Goal: Task Accomplishment & Management: Use online tool/utility

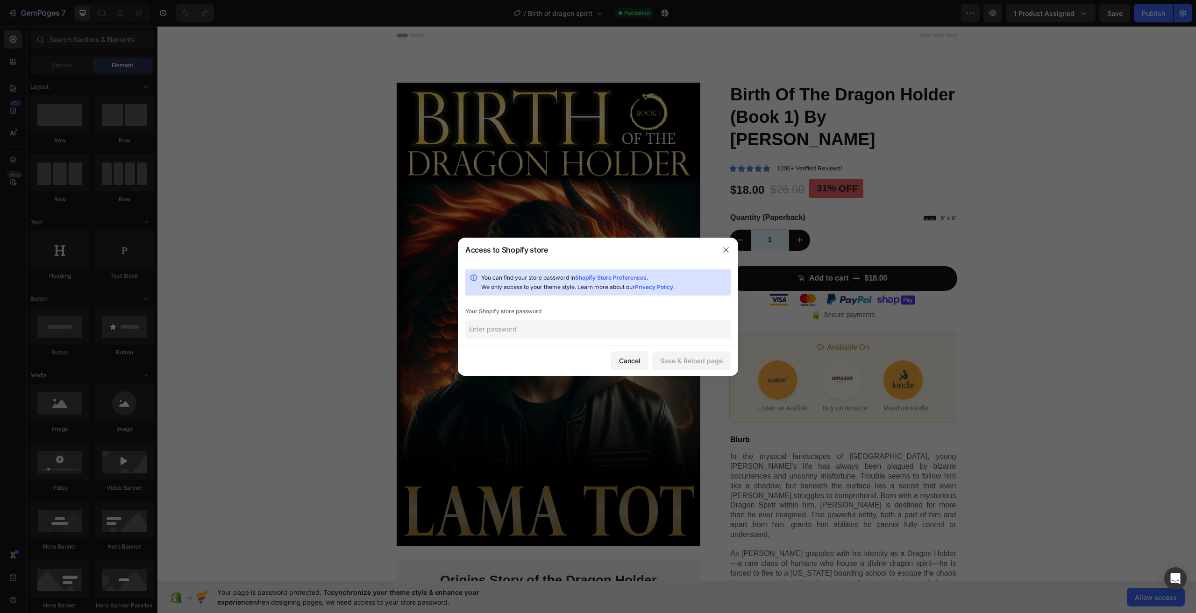
click at [731, 329] on nordpass-icon at bounding box center [731, 329] width 0 height 0
click at [726, 249] on icon "button" at bounding box center [725, 249] width 7 height 7
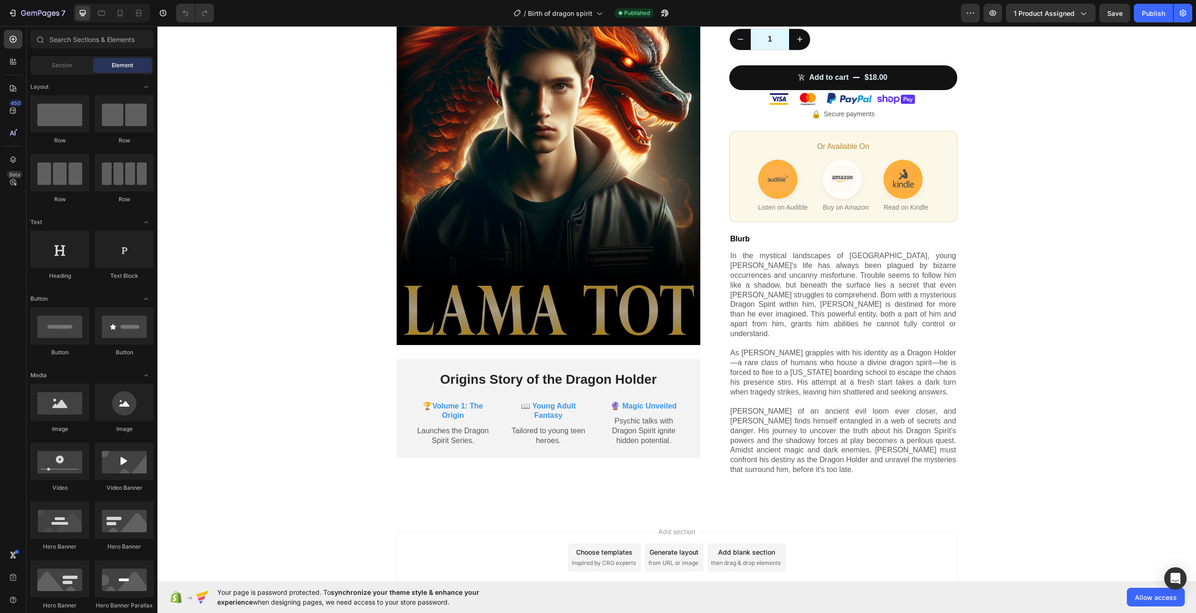
scroll to position [200, 0]
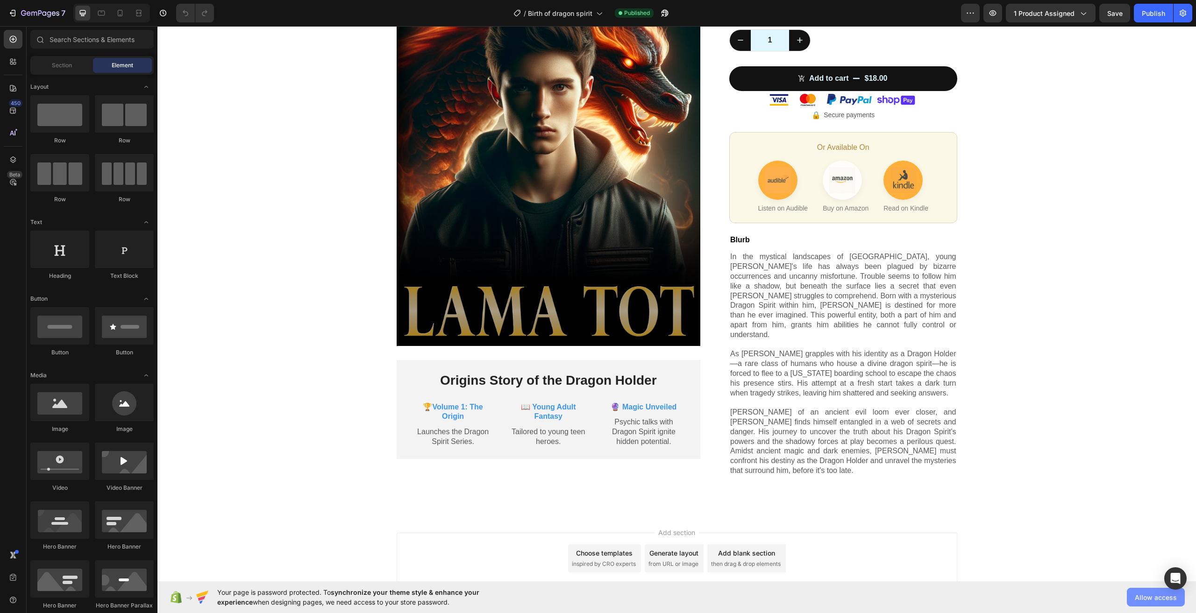
click at [1155, 597] on span "Allow access" at bounding box center [1156, 598] width 42 height 10
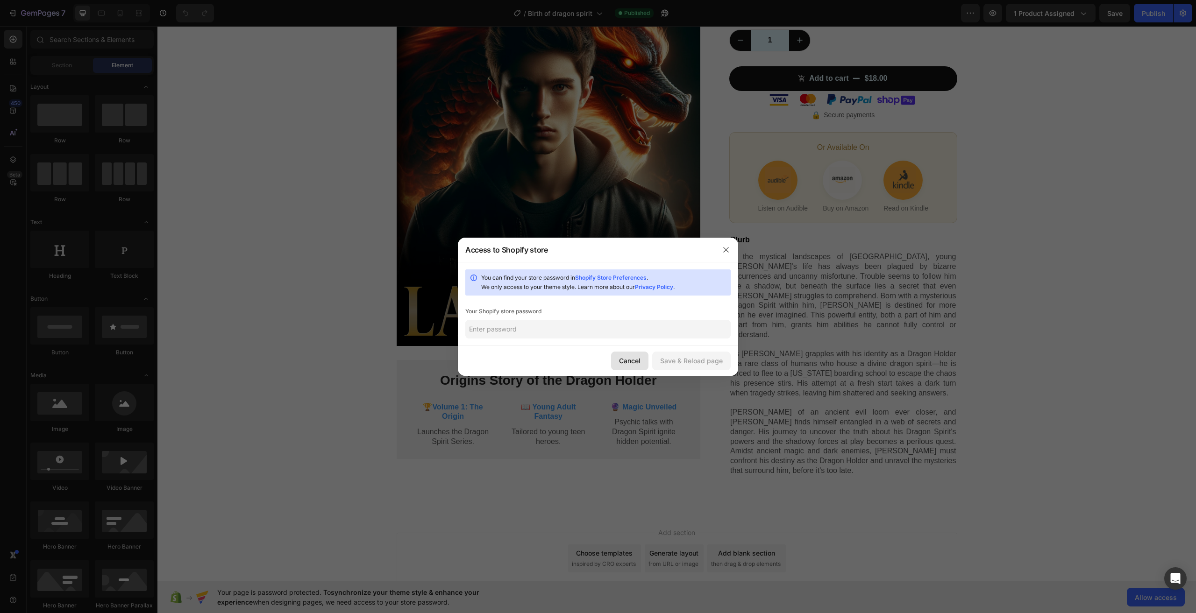
click at [636, 363] on div "Cancel" at bounding box center [629, 361] width 21 height 10
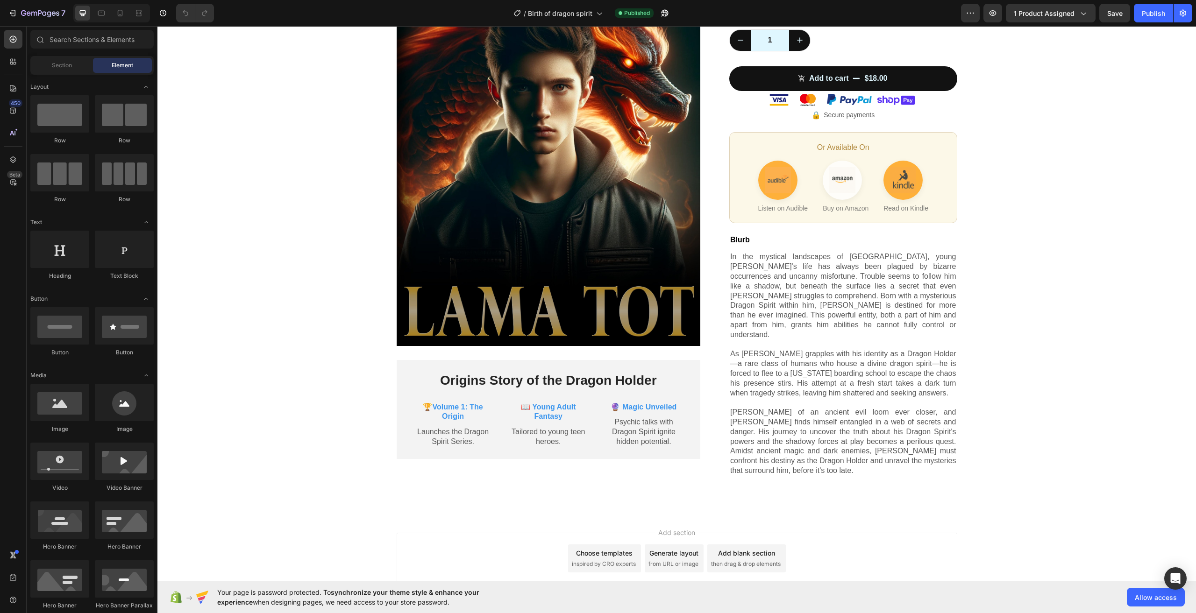
drag, startPoint x: 424, startPoint y: 601, endPoint x: 216, endPoint y: 591, distance: 208.6
click at [216, 591] on div "Your page is password protected. To synchronize your theme style & enhance your…" at bounding box center [342, 598] width 347 height 20
copy span "Your page is password protected. To synchronize your theme style & enhance your…"
click at [1136, 601] on span "Allow access" at bounding box center [1156, 598] width 42 height 10
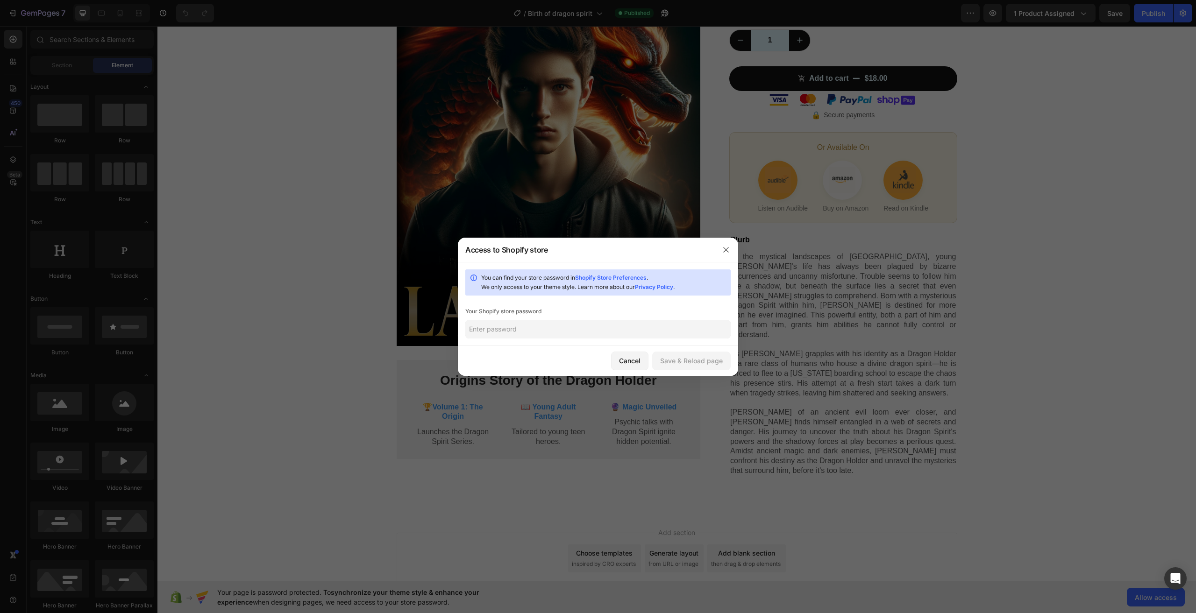
click at [599, 329] on input "text" at bounding box center [597, 329] width 265 height 19
click at [544, 322] on input "text" at bounding box center [597, 329] width 265 height 19
paste input "t5NQ3$ZzAraNbw!sJs1L"
type input "t5NQ3$ZzAraNbw!sJs1L"
click at [688, 363] on div "Save & Reload page" at bounding box center [691, 361] width 63 height 10
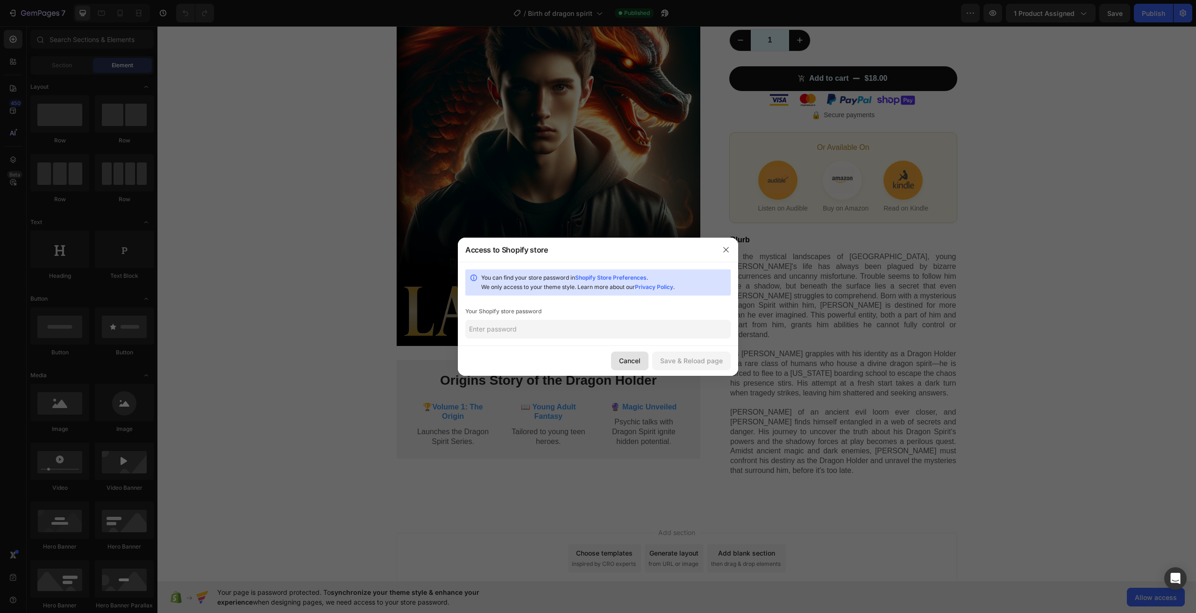
click at [638, 358] on div "Cancel" at bounding box center [629, 361] width 21 height 10
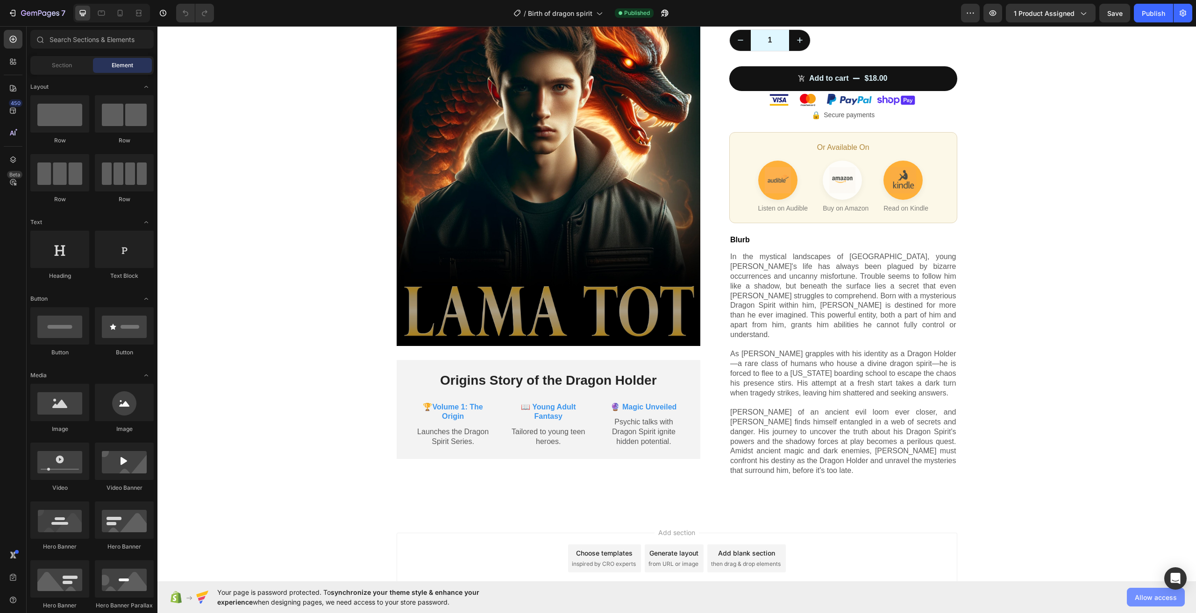
click at [1152, 596] on span "Allow access" at bounding box center [1156, 598] width 42 height 10
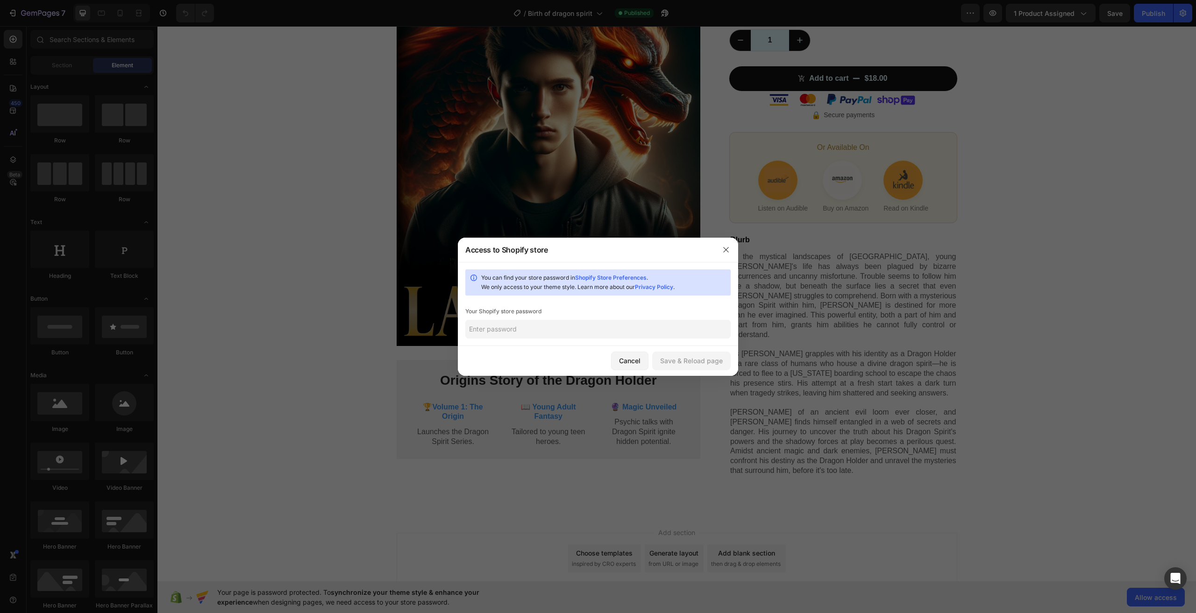
click at [651, 329] on input "text" at bounding box center [597, 329] width 265 height 19
paste input "zhen123"
type input "zhen123"
click at [703, 356] on div "Save & Reload page" at bounding box center [691, 361] width 63 height 10
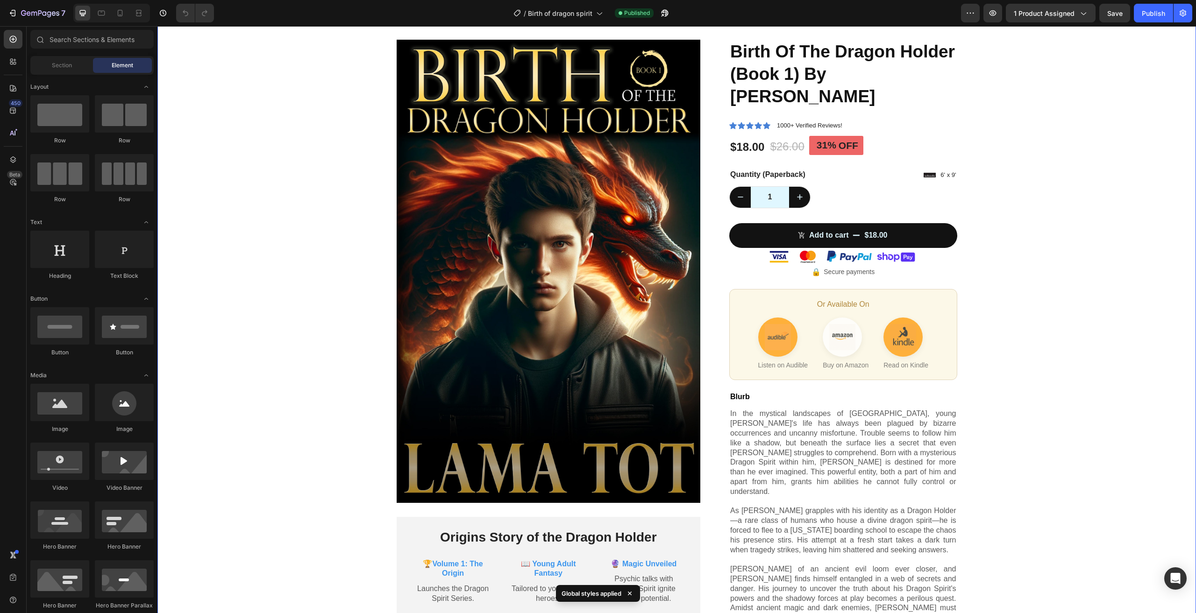
scroll to position [41, 0]
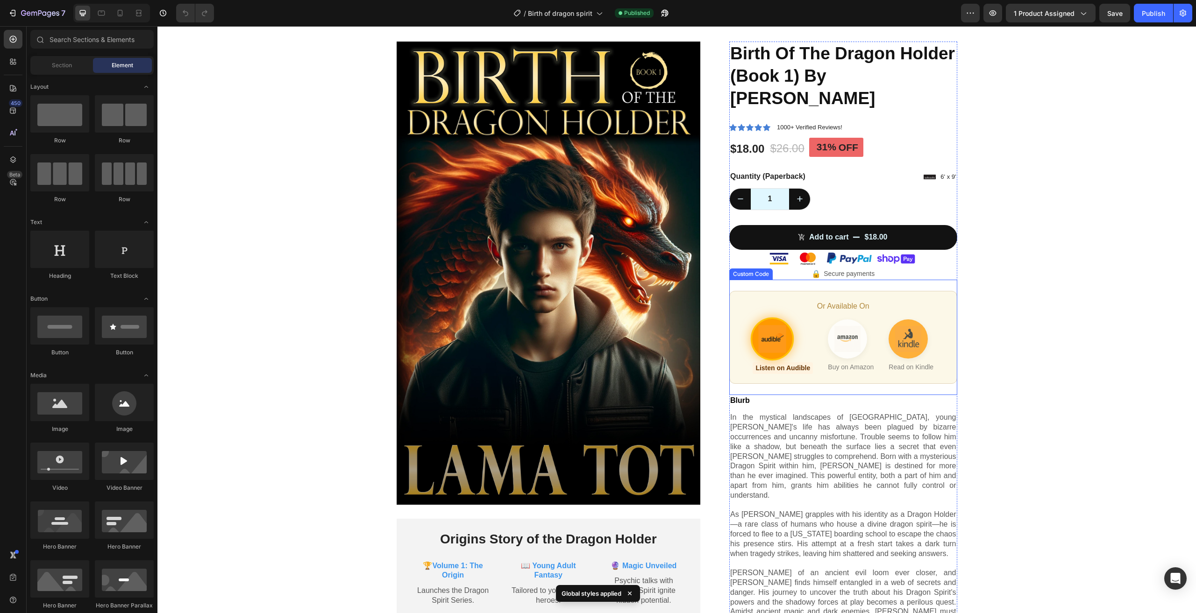
click at [776, 325] on img "Listen on Audible" at bounding box center [773, 339] width 28 height 28
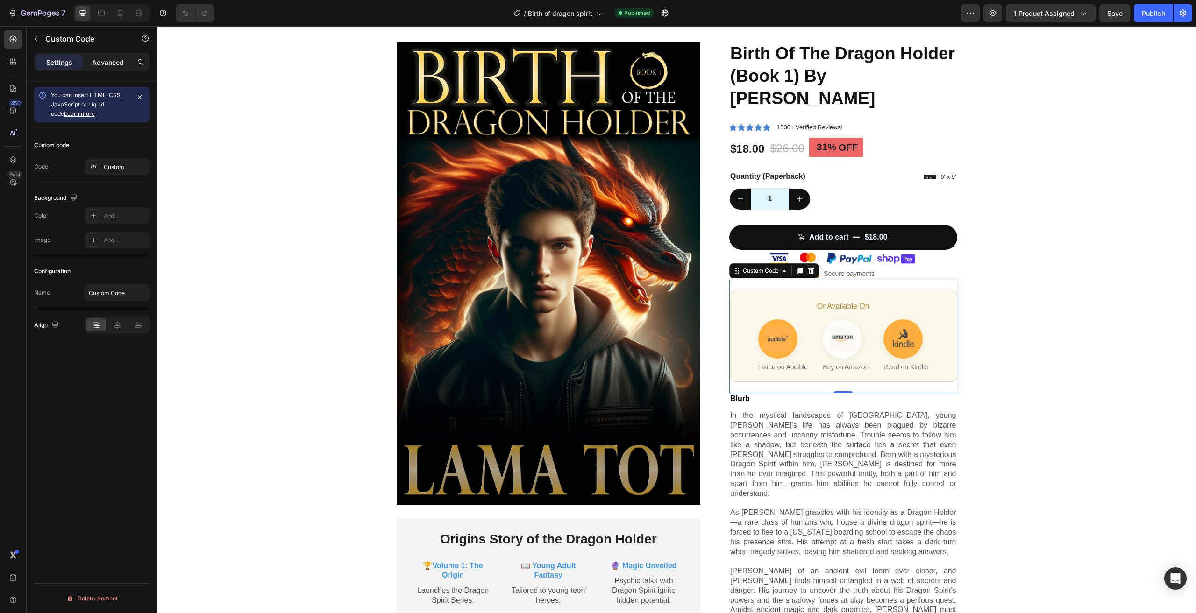
click at [107, 59] on p "Advanced" at bounding box center [108, 62] width 32 height 10
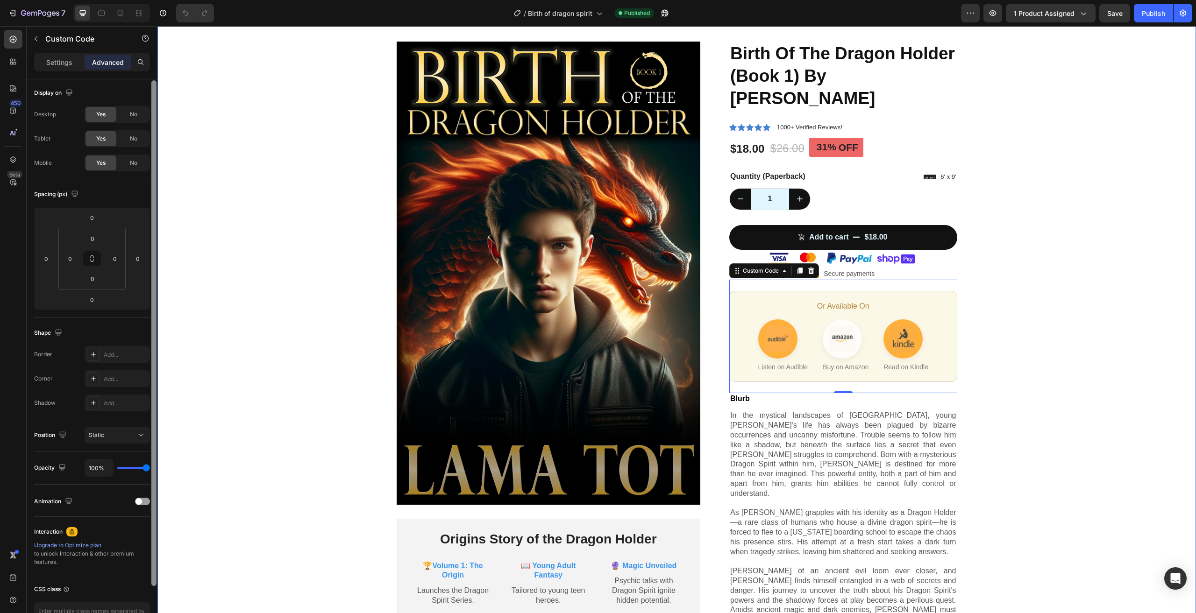
drag, startPoint x: 314, startPoint y: 445, endPoint x: 163, endPoint y: 518, distance: 166.9
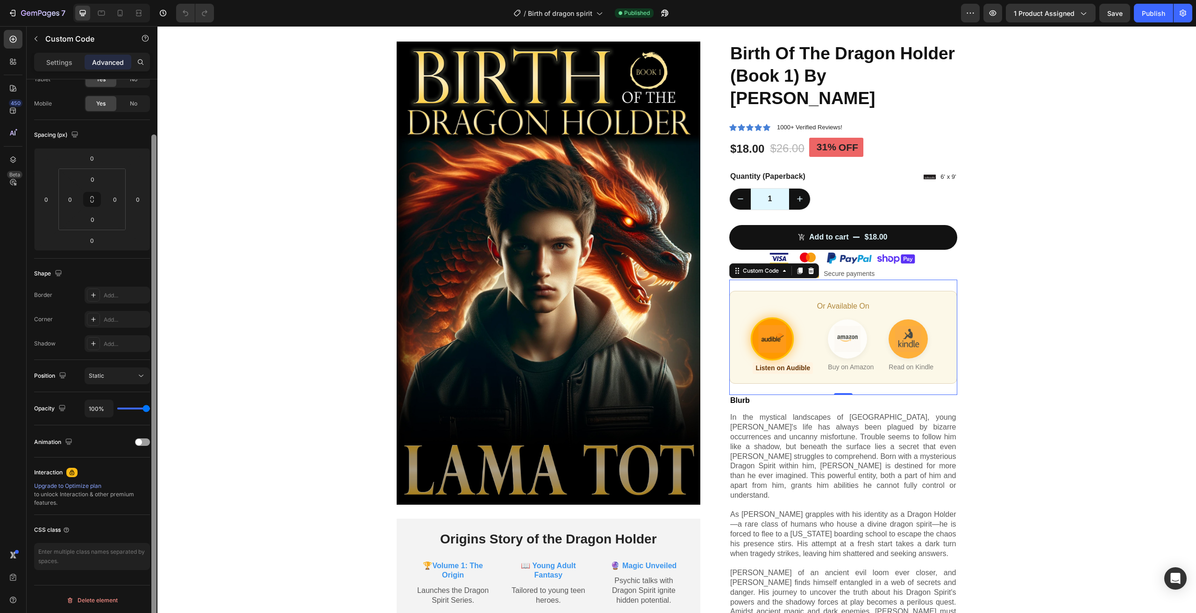
click at [780, 325] on img "Listen on Audible" at bounding box center [772, 339] width 28 height 28
click at [755, 265] on div "Custom Code" at bounding box center [761, 270] width 58 height 11
click at [772, 324] on img "Listen on Audible" at bounding box center [772, 338] width 29 height 29
click at [842, 325] on img "Buy on Amazon" at bounding box center [838, 339] width 28 height 28
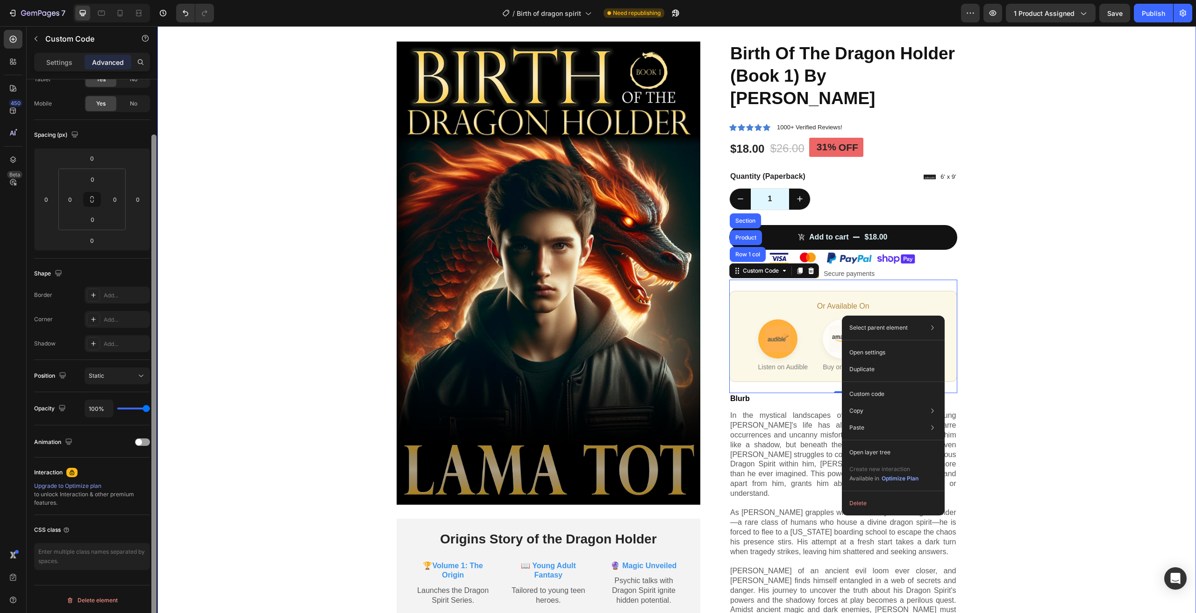
click at [261, 485] on div "Product Images Origins Story of the Dragon Holder Text Block 🏆Volume 1: The Ori…" at bounding box center [676, 346] width 1024 height 609
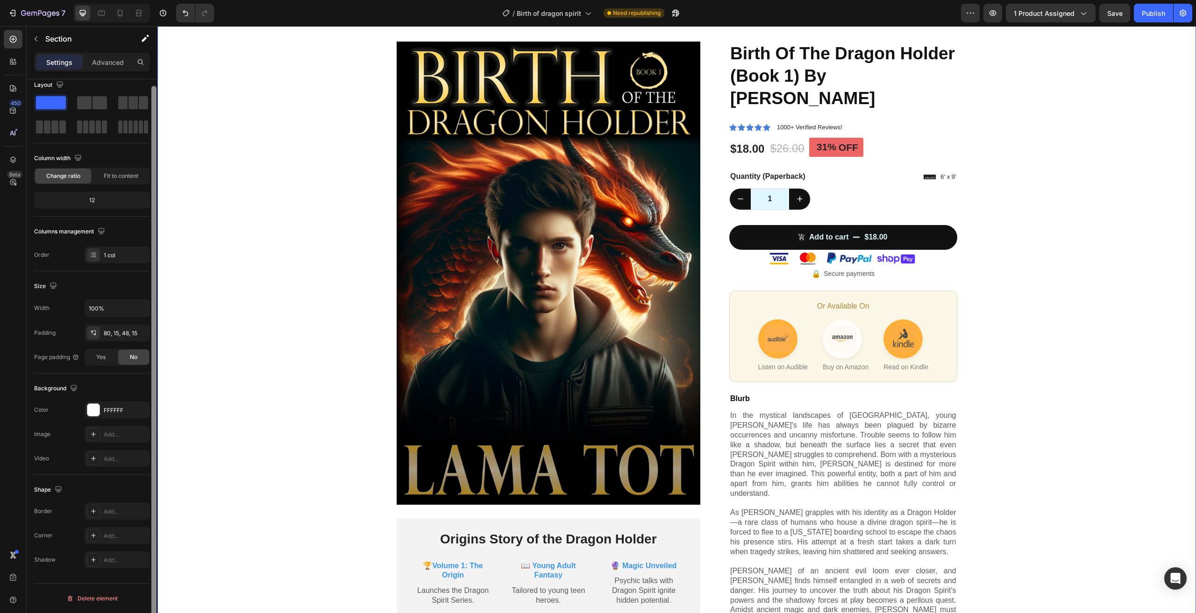
scroll to position [0, 0]
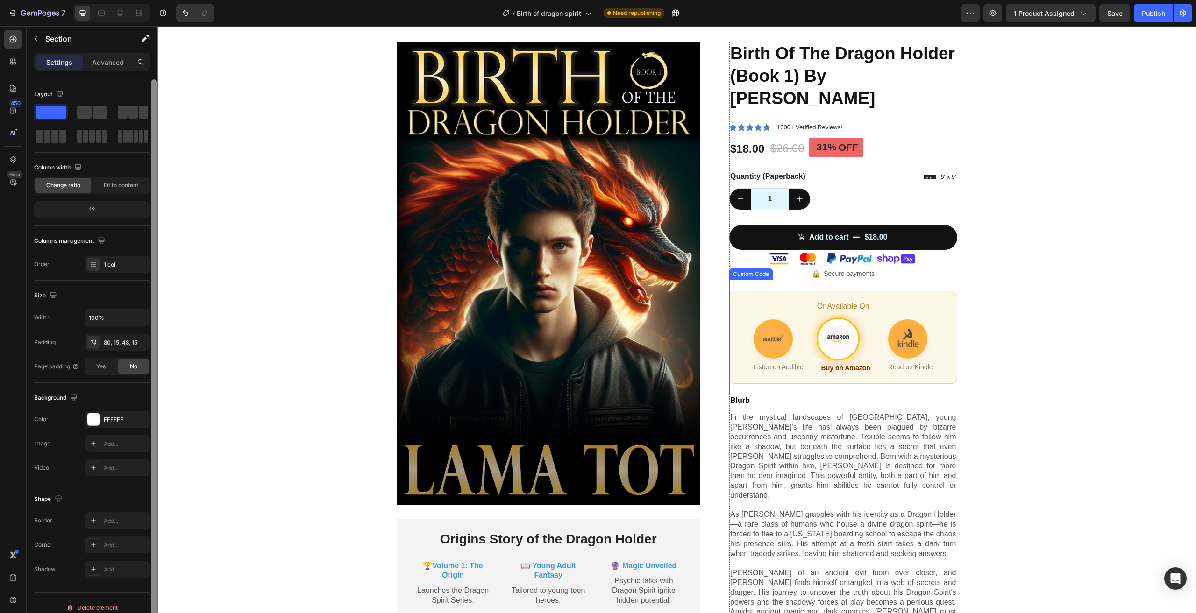
click at [840, 325] on img "Buy on Amazon" at bounding box center [838, 339] width 28 height 28
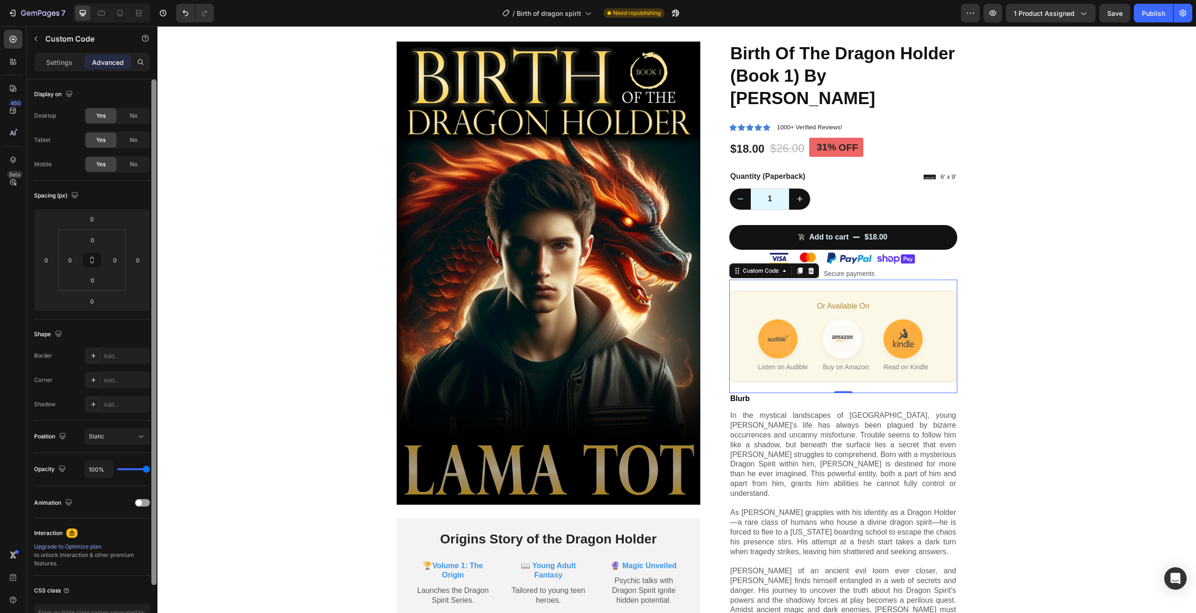
click at [760, 263] on div "Custom Code" at bounding box center [774, 270] width 90 height 15
click at [773, 291] on div "Or Available On Listen on Audible Buy on Amazon Read on Kindle" at bounding box center [843, 336] width 228 height 91
click at [55, 63] on p "Settings" at bounding box center [59, 62] width 26 height 10
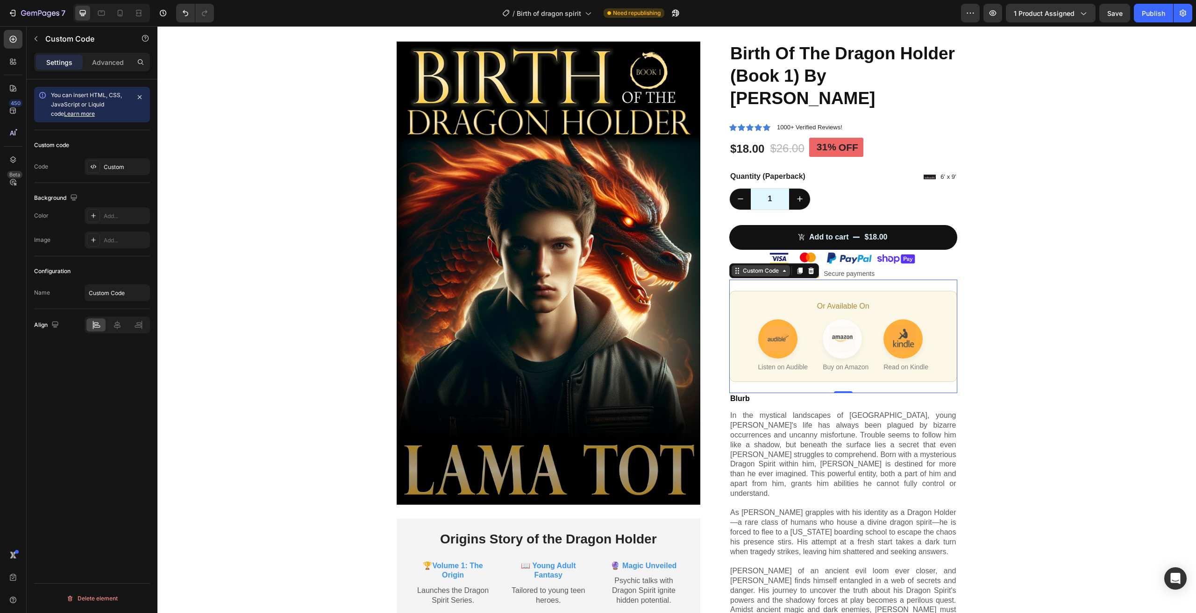
click at [733, 265] on div "Custom Code" at bounding box center [761, 270] width 58 height 11
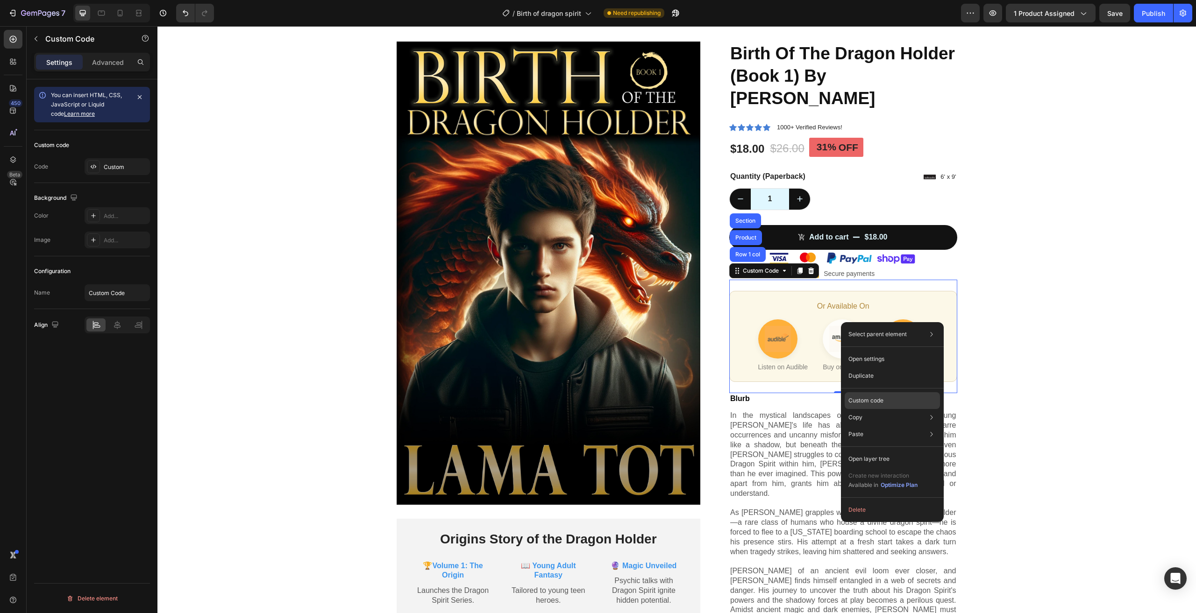
click at [911, 426] on div "Custom code" at bounding box center [892, 434] width 95 height 17
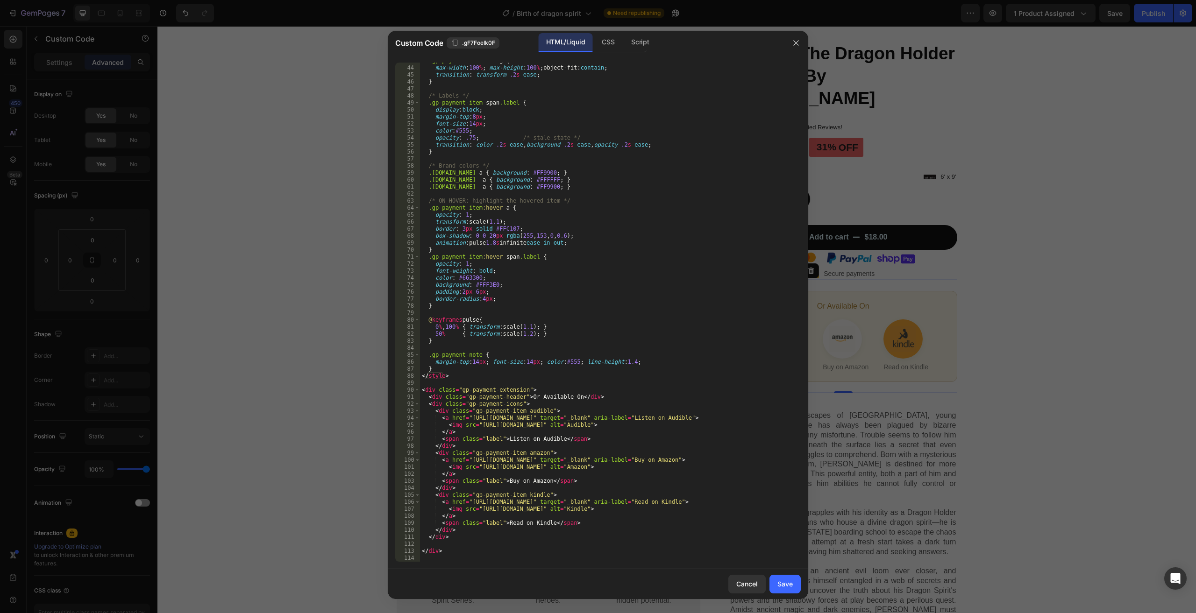
scroll to position [299, 0]
drag, startPoint x: 583, startPoint y: 459, endPoint x: 469, endPoint y: 457, distance: 113.5
click at [469, 457] on div ".gp-payment-item a img { max-width : 100 % ; max-height : 100 % ; object-fit : …" at bounding box center [607, 313] width 374 height 513
paste textarea "gp/product/1069529702?ref_=dbs_m_mng_rwt_calw_tpbk_0&storeType=ebooks"
type textarea "<a href="[URL][DOMAIN_NAME]" target="_blank" aria-label="Buy on Amazon">"
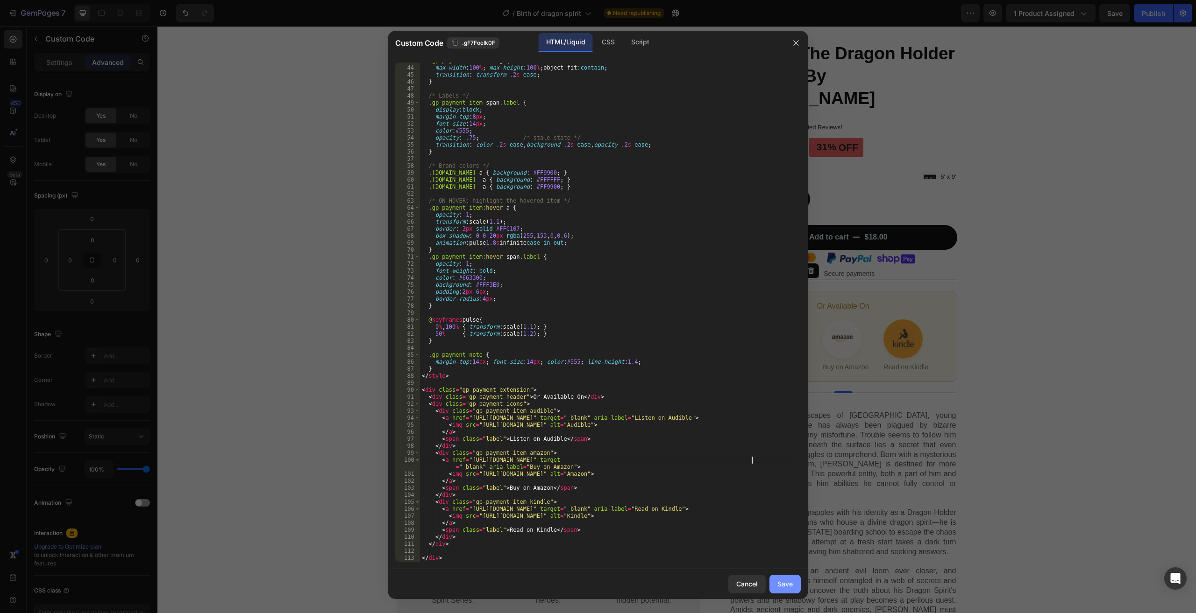
drag, startPoint x: 791, startPoint y: 584, endPoint x: 634, endPoint y: 558, distance: 159.7
click at [791, 584] on div "Save" at bounding box center [784, 584] width 15 height 10
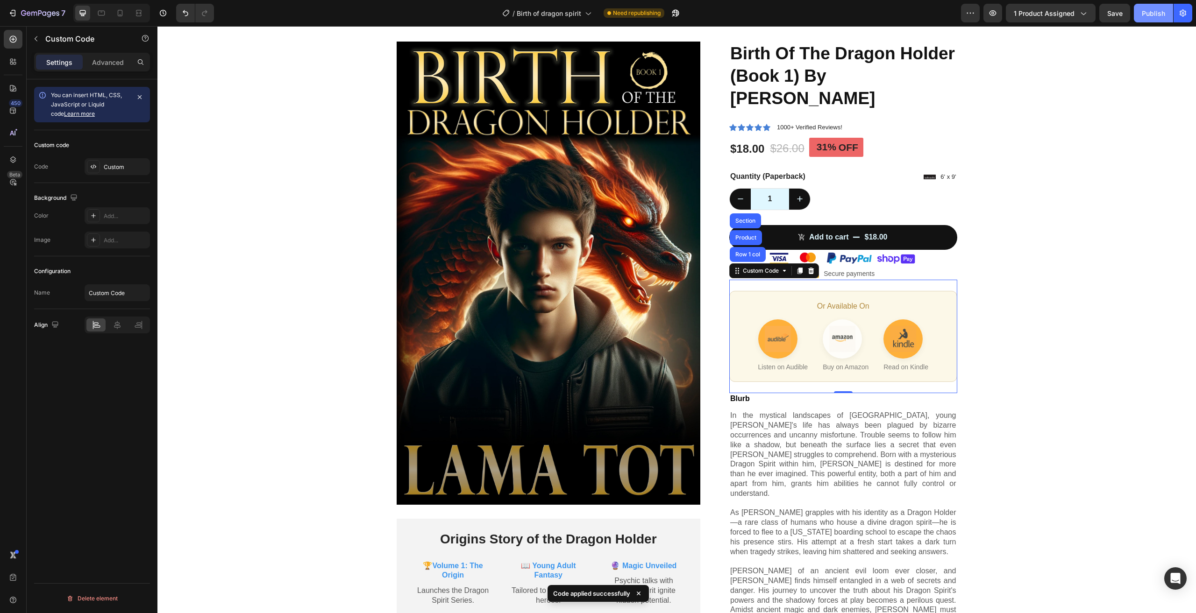
drag, startPoint x: 1150, startPoint y: 19, endPoint x: 966, endPoint y: 8, distance: 183.9
click at [1150, 19] on button "Publish" at bounding box center [1153, 13] width 39 height 19
click at [781, 267] on icon at bounding box center [784, 270] width 7 height 7
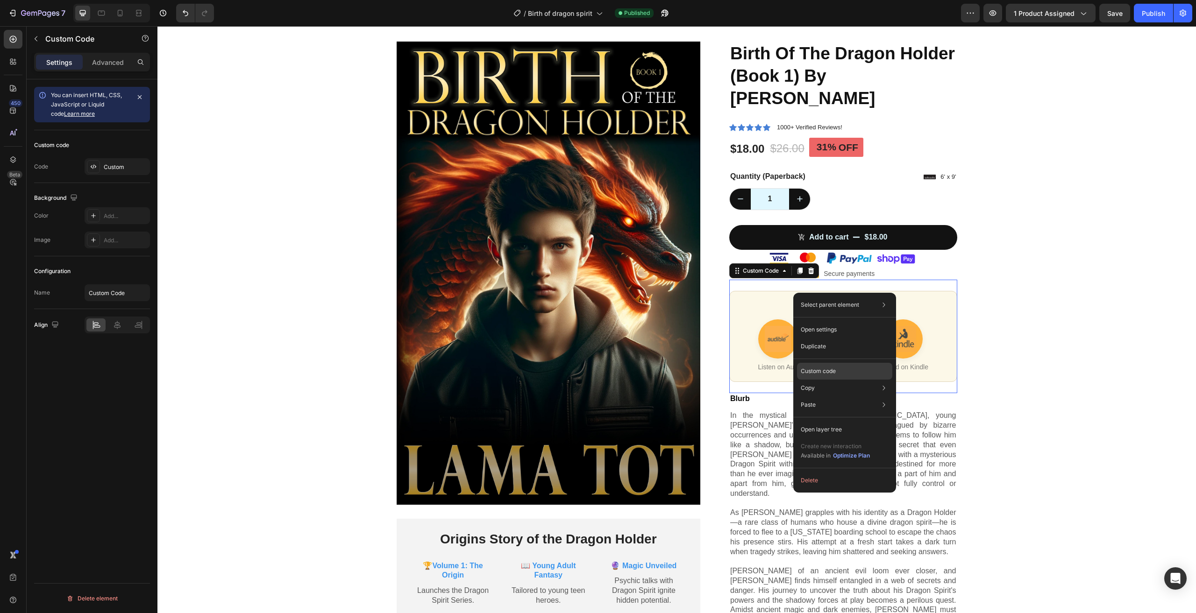
click at [839, 397] on div "Custom code" at bounding box center [844, 405] width 95 height 17
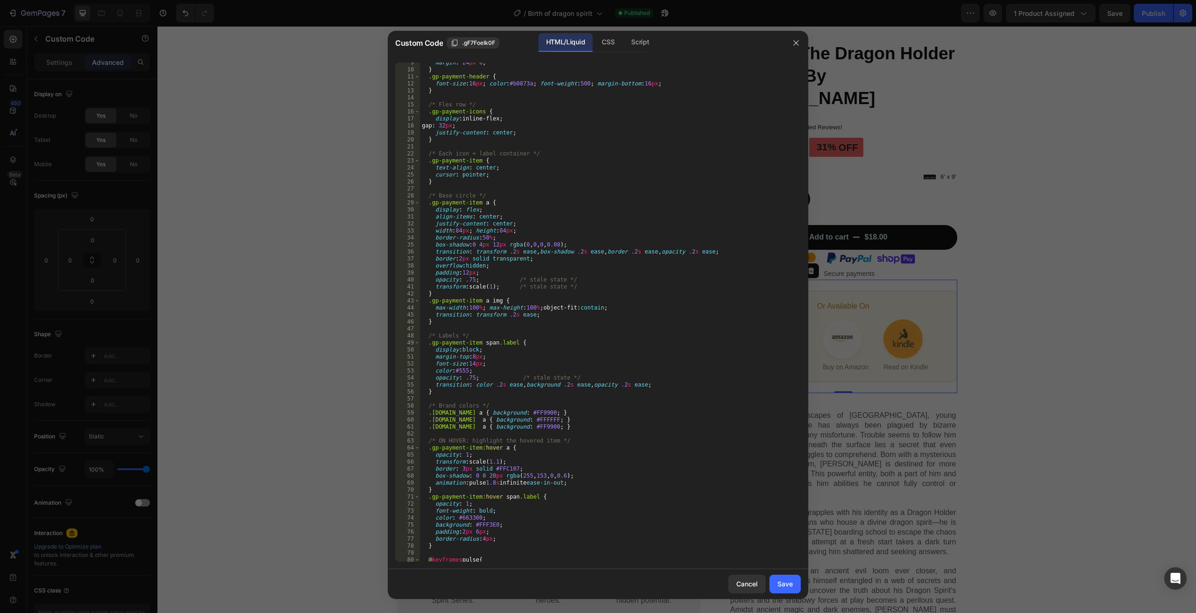
scroll to position [306, 0]
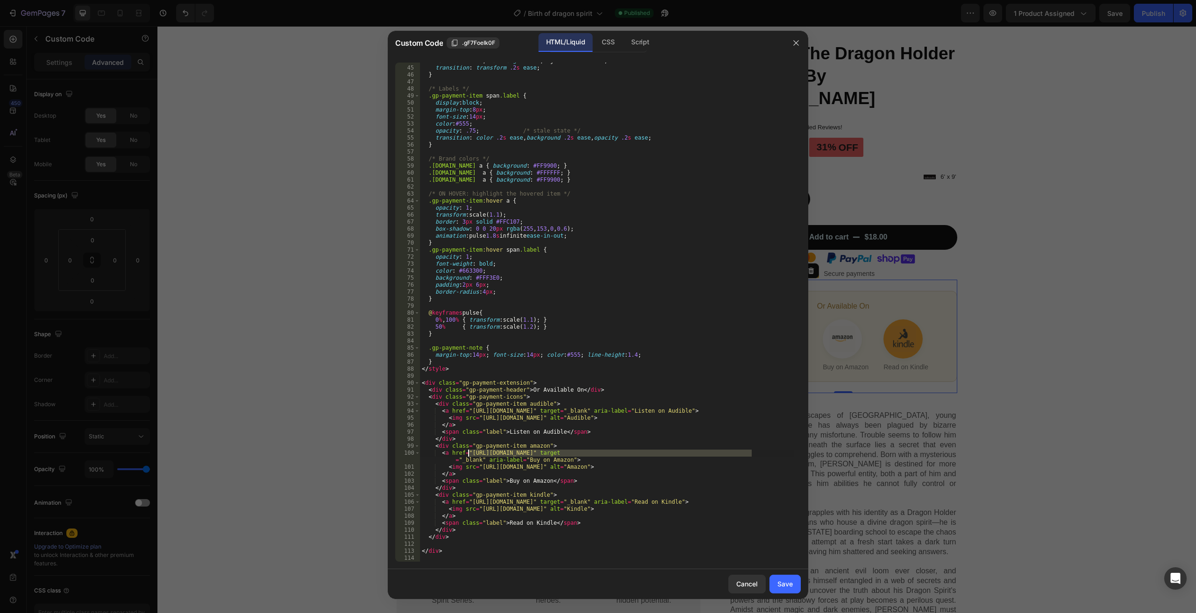
drag, startPoint x: 751, startPoint y: 455, endPoint x: 469, endPoint y: 453, distance: 282.2
click at [469, 453] on div "max-width : 100 % ; max-height : 100 % ; object-fit : contain ; transition : tr…" at bounding box center [607, 313] width 374 height 513
paste textarea "dp/1069529702"
type textarea "<a href="[URL][DOMAIN_NAME]" target="_blank" aria-label="Buy on Amazon">"
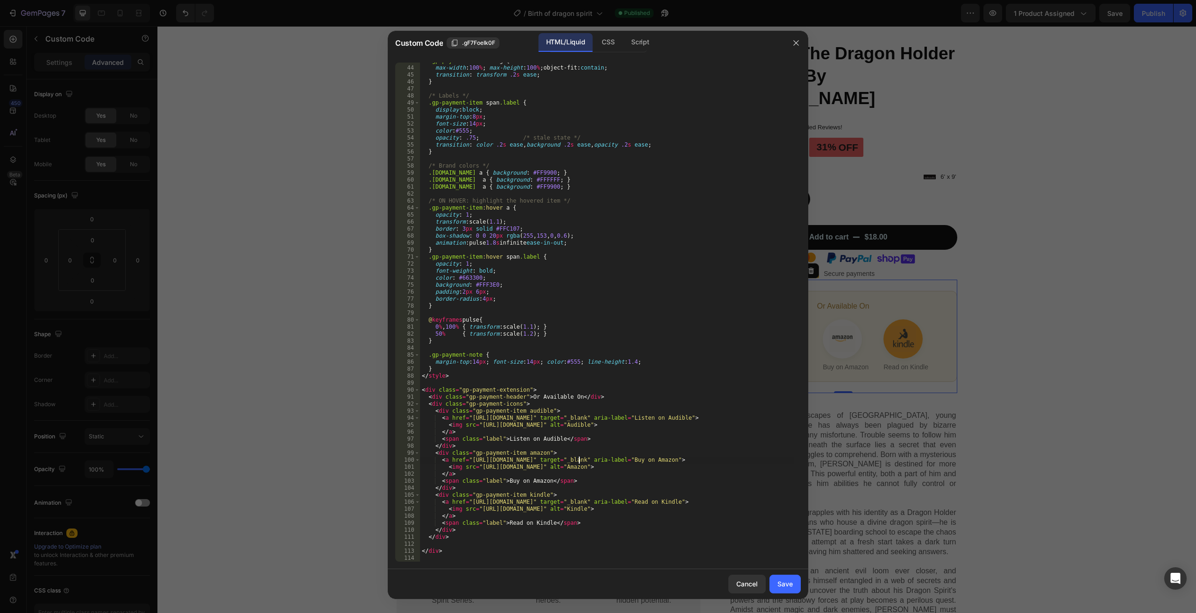
scroll to position [299, 0]
drag, startPoint x: 785, startPoint y: 583, endPoint x: 627, endPoint y: 554, distance: 159.9
click at [785, 583] on div "Save" at bounding box center [784, 584] width 15 height 10
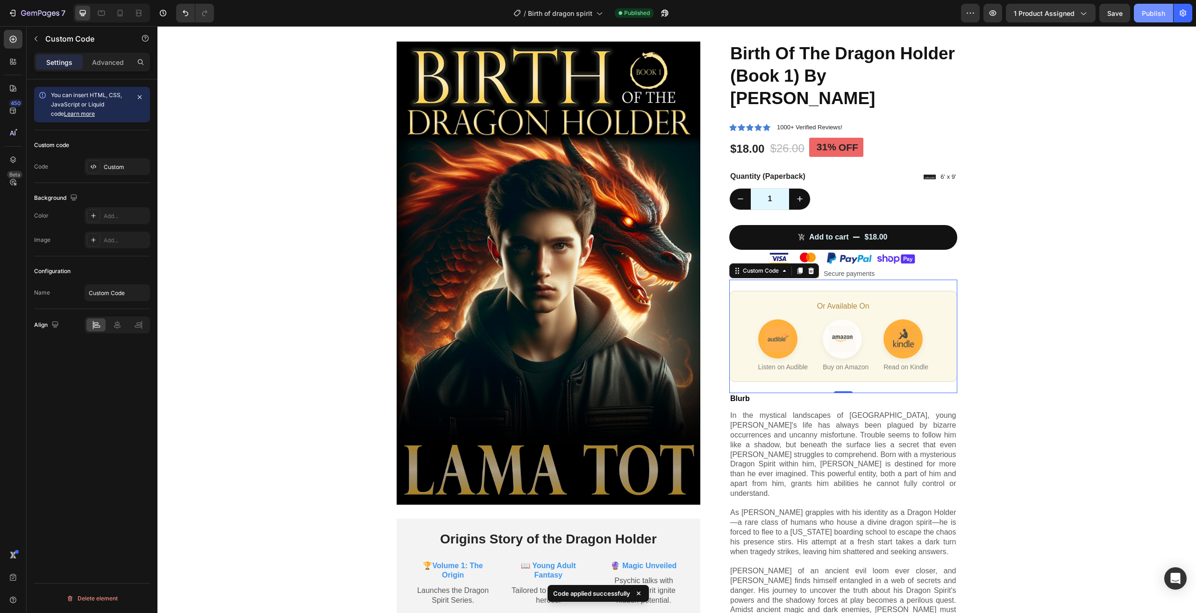
drag, startPoint x: 1156, startPoint y: 20, endPoint x: 975, endPoint y: 21, distance: 180.8
click at [1156, 20] on button "Publish" at bounding box center [1153, 13] width 39 height 19
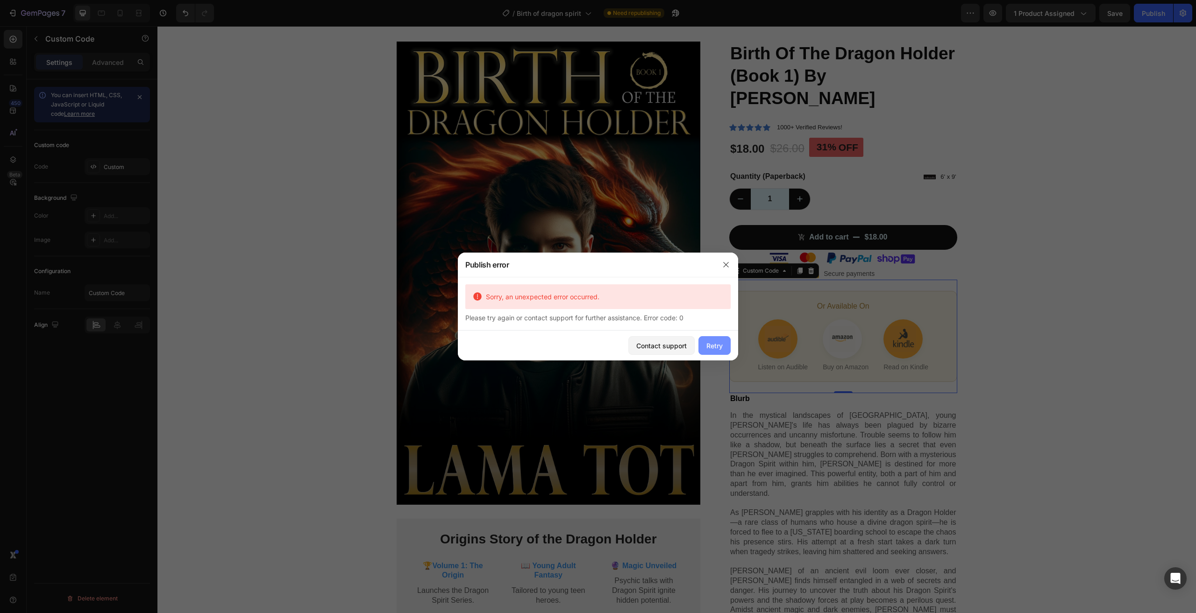
click at [715, 342] on div "Retry" at bounding box center [714, 346] width 16 height 10
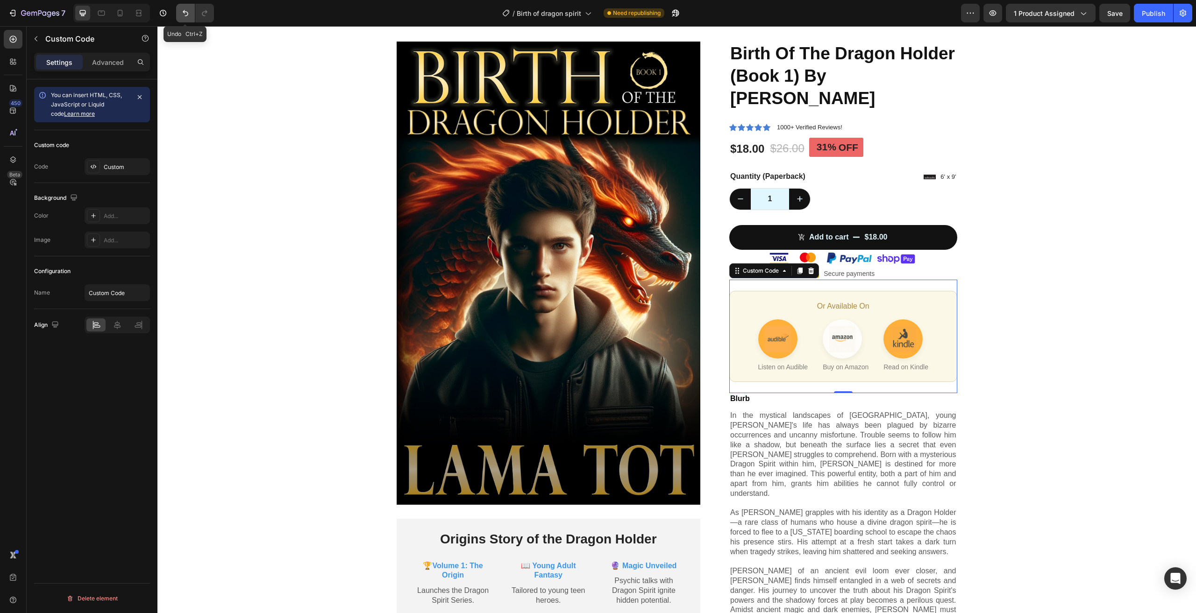
click at [185, 13] on icon "Undo/Redo" at bounding box center [185, 12] width 9 height 9
click at [781, 265] on div "Custom Code" at bounding box center [761, 270] width 58 height 11
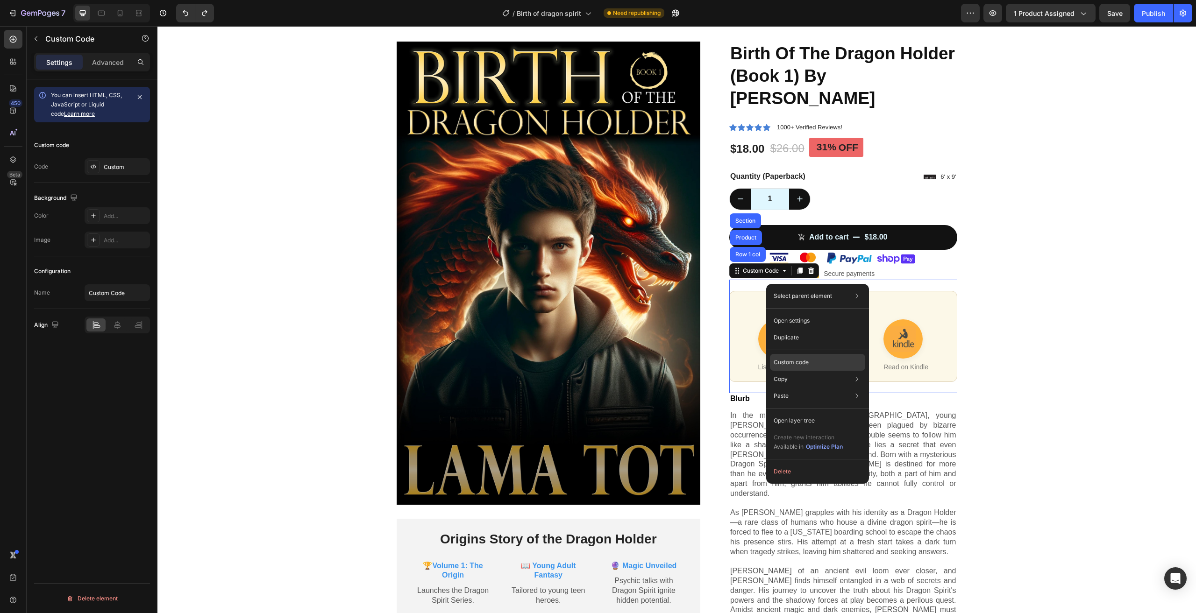
click at [808, 360] on p "Custom code" at bounding box center [791, 362] width 35 height 8
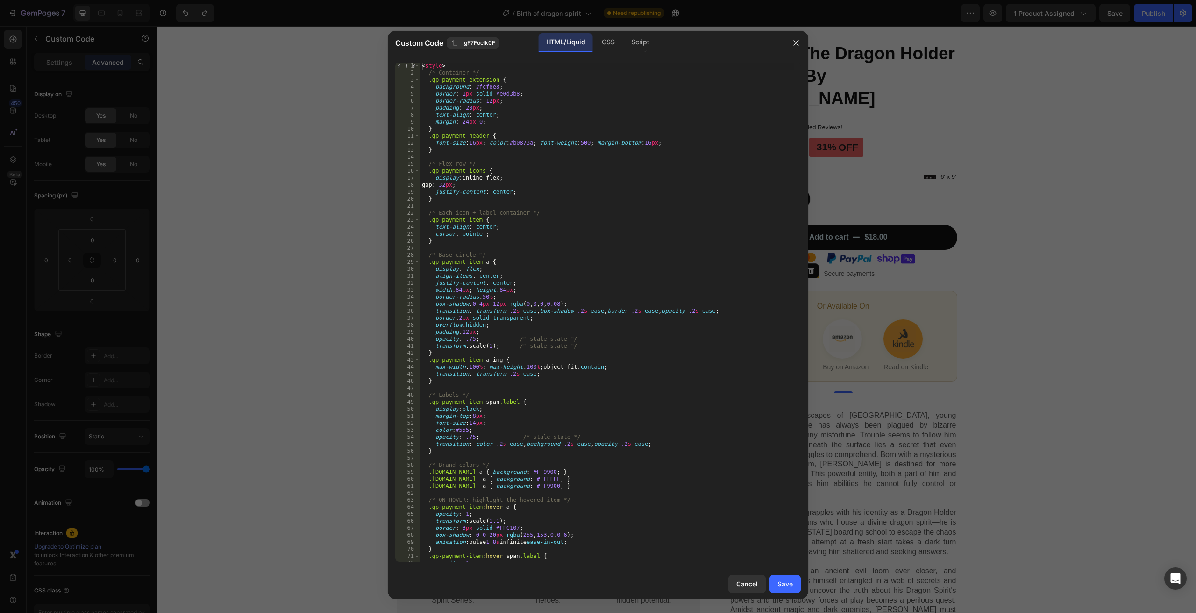
drag, startPoint x: 801, startPoint y: 343, endPoint x: 801, endPoint y: 477, distance: 134.1
click at [800, 491] on div "1 2 3 4 5 6 7 8 9 10 11 12 13 14 15 16 17 18 19 20 21 22 23 24 25 26 27 28 29 3…" at bounding box center [598, 312] width 420 height 514
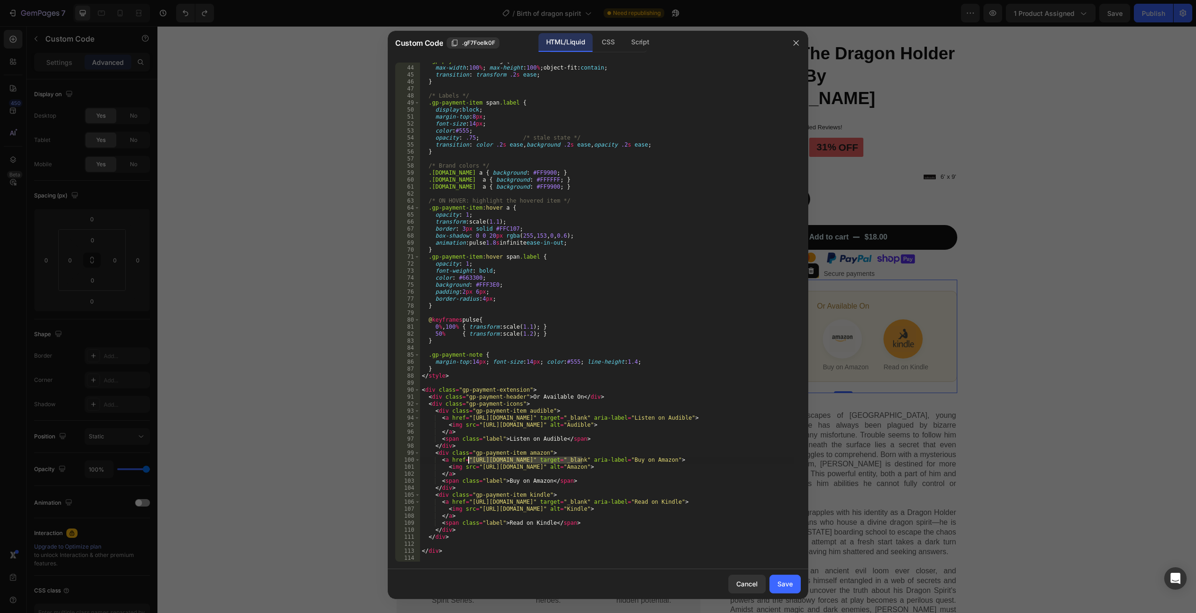
drag, startPoint x: 583, startPoint y: 458, endPoint x: 634, endPoint y: 448, distance: 52.8
click at [468, 462] on div ".gp-payment-item a img { max-width : 100 % ; max-height : 100 % ; object-fit : …" at bounding box center [607, 313] width 374 height 513
paste textarea "dp/1069529702"
type textarea "<a href="[URL][DOMAIN_NAME]" target="_blank" aria-label="Buy on Amazon">"
click at [787, 585] on div "Save" at bounding box center [784, 584] width 15 height 10
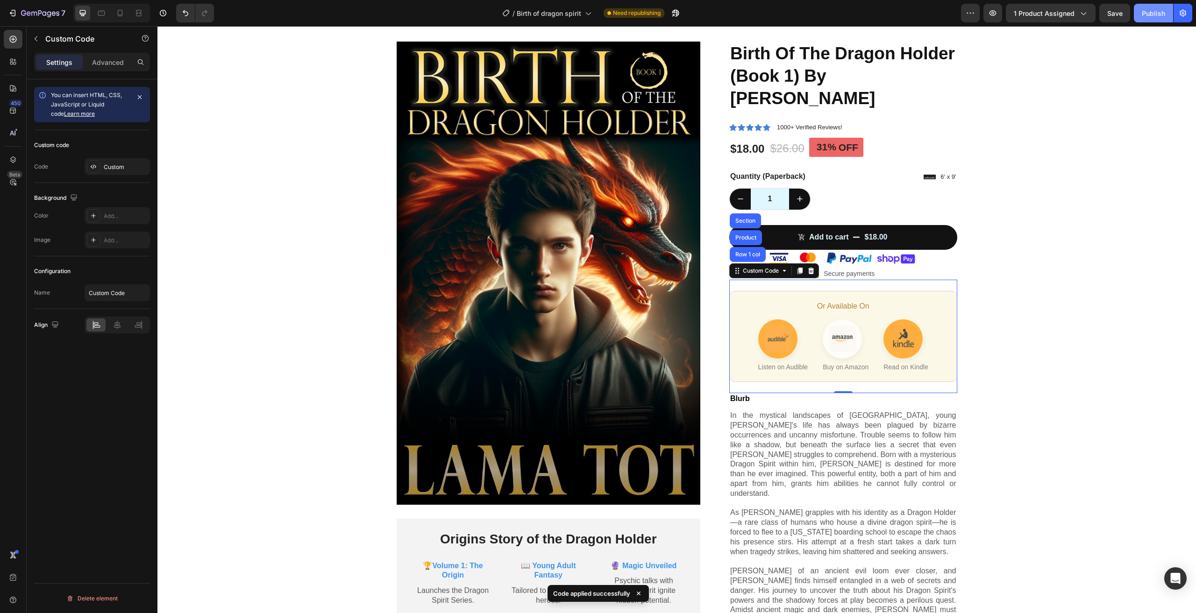
click at [1152, 18] on button "Publish" at bounding box center [1153, 13] width 39 height 19
